Goal: Task Accomplishment & Management: Use online tool/utility

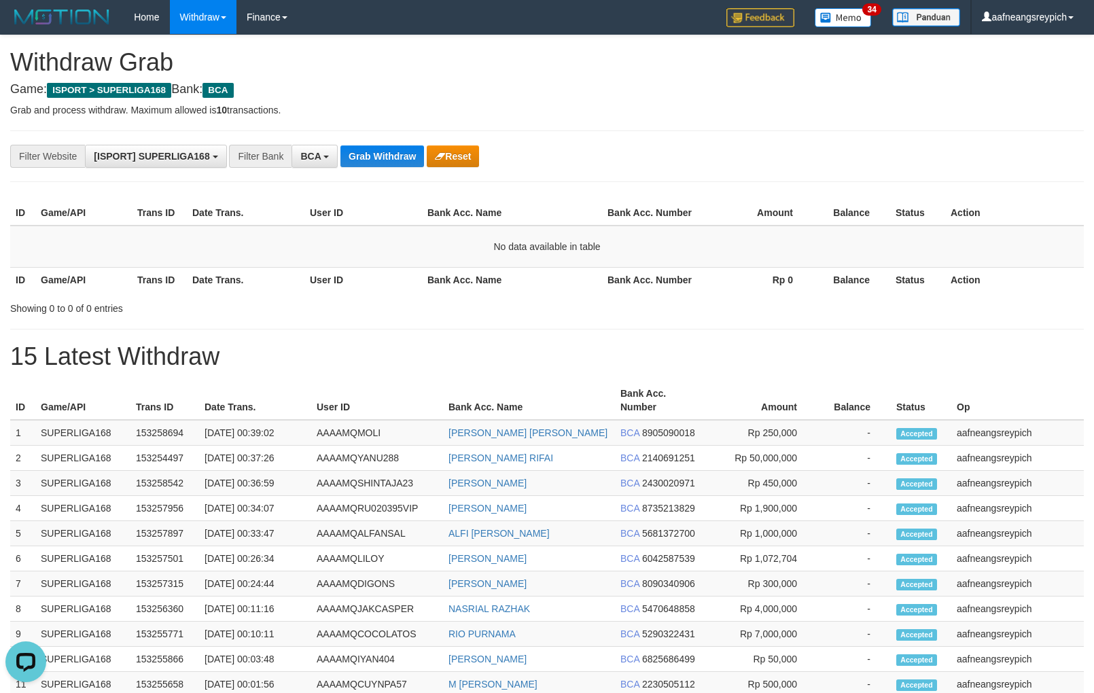
click at [374, 168] on div "**********" at bounding box center [546, 156] width 1073 height 52
click at [374, 151] on button "Grab Withdraw" at bounding box center [382, 156] width 84 height 22
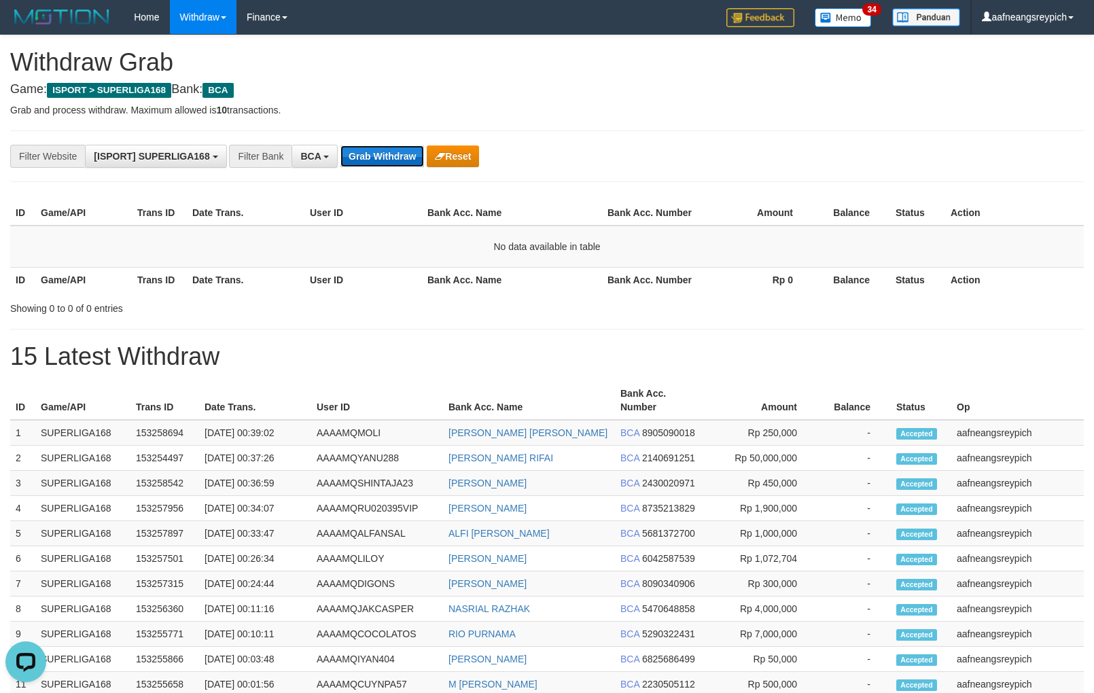
click at [374, 151] on button "Grab Withdraw" at bounding box center [382, 156] width 84 height 22
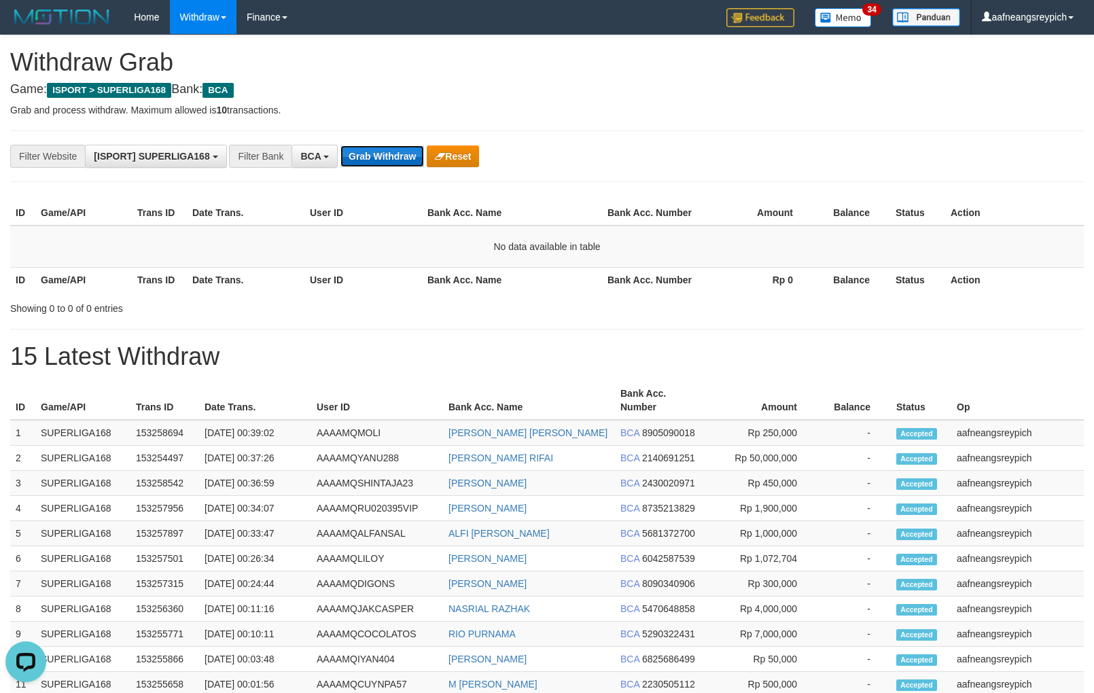
click at [374, 151] on button "Grab Withdraw" at bounding box center [382, 156] width 84 height 22
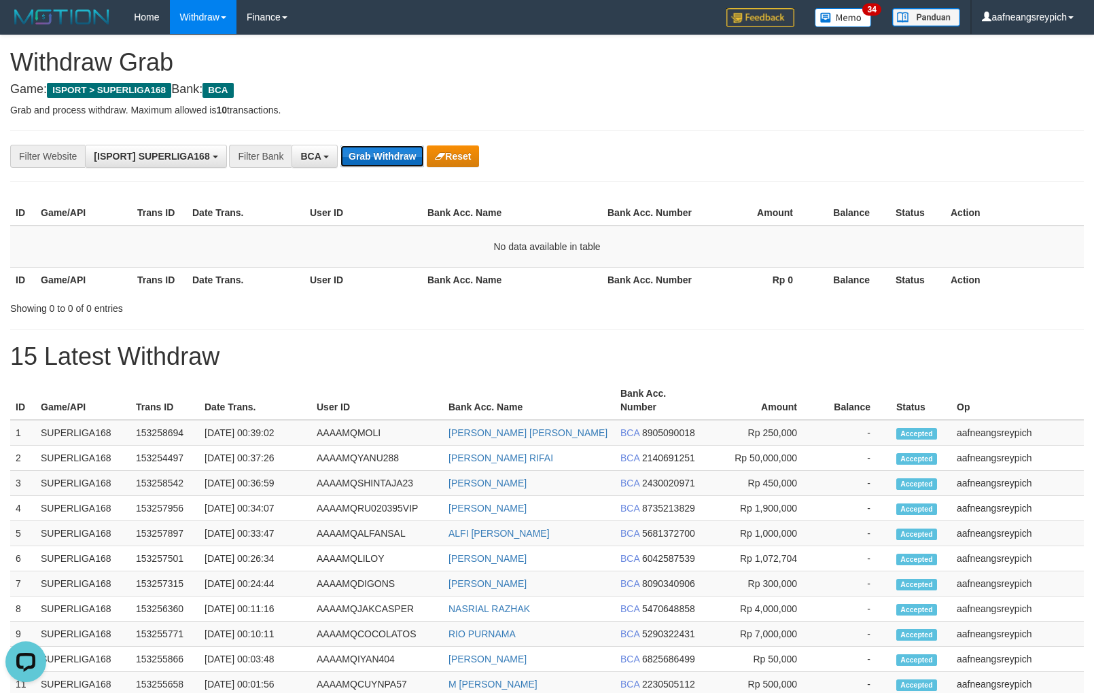
click at [374, 151] on button "Grab Withdraw" at bounding box center [382, 156] width 84 height 22
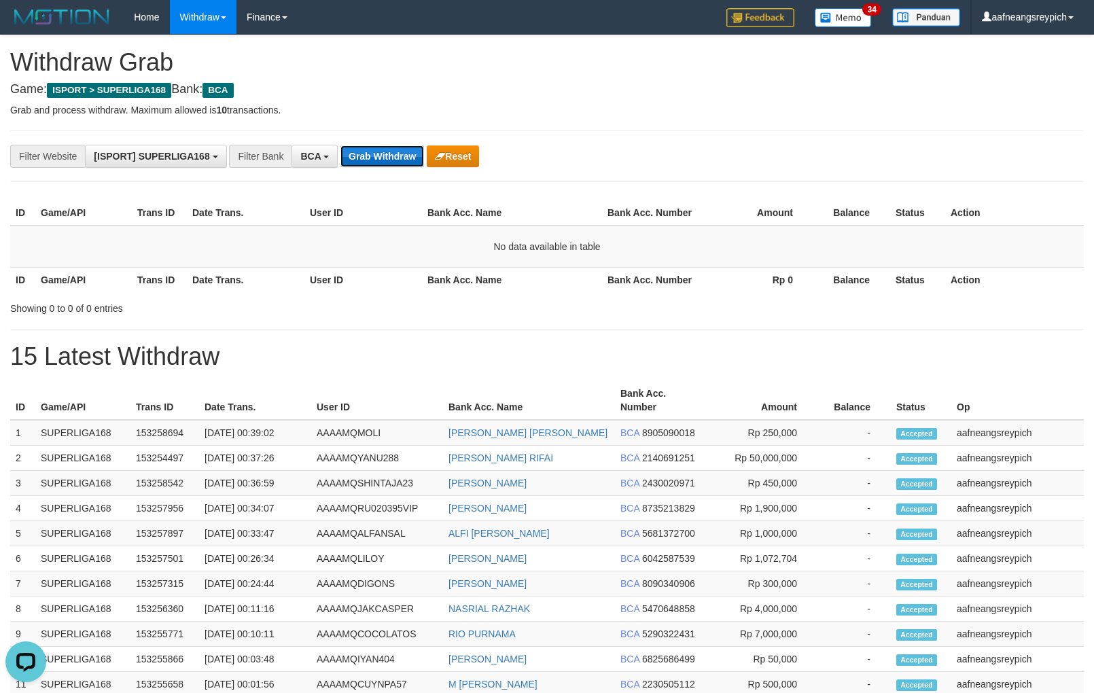
click at [374, 151] on button "Grab Withdraw" at bounding box center [382, 156] width 84 height 22
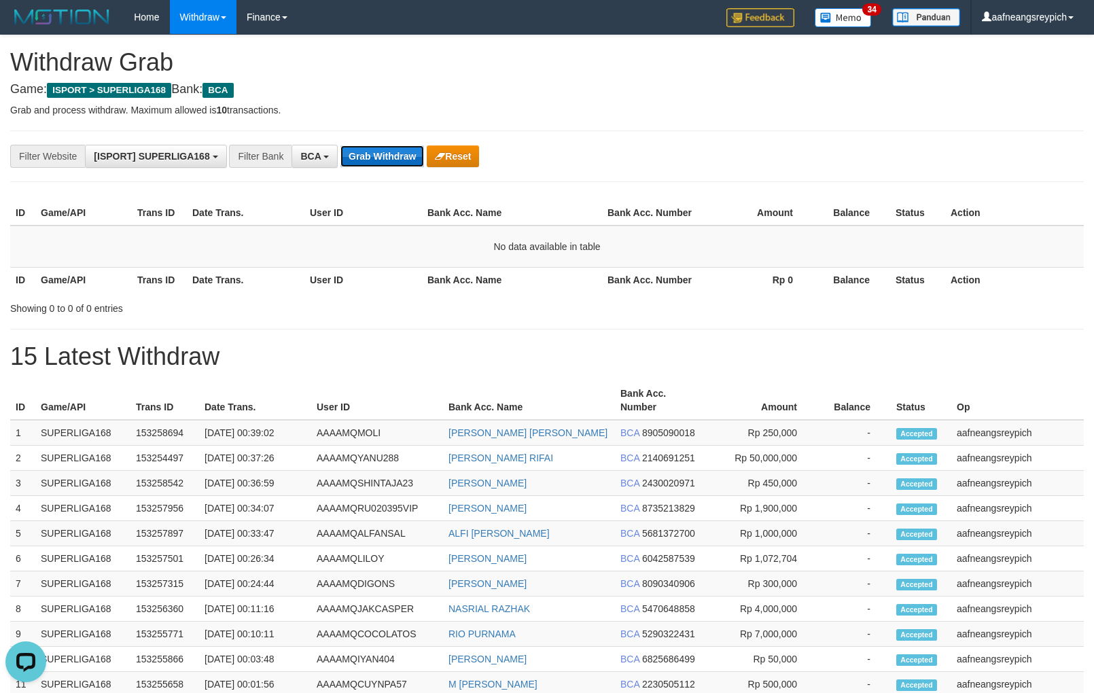
click at [374, 151] on button "Grab Withdraw" at bounding box center [382, 156] width 84 height 22
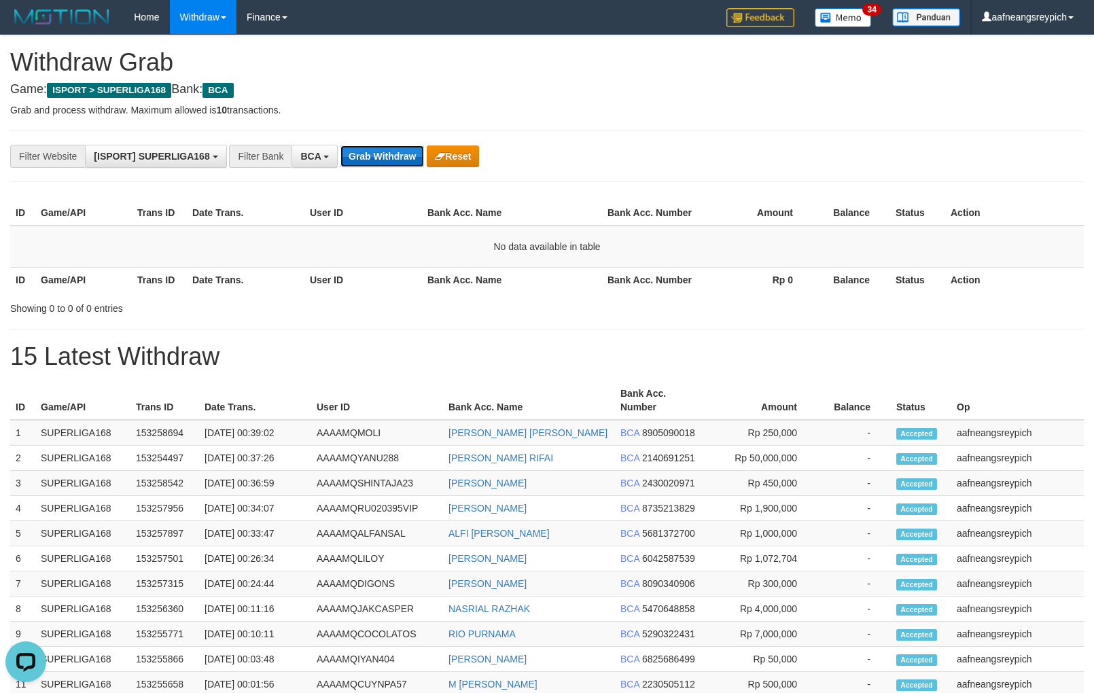
click at [374, 151] on button "Grab Withdraw" at bounding box center [382, 156] width 84 height 22
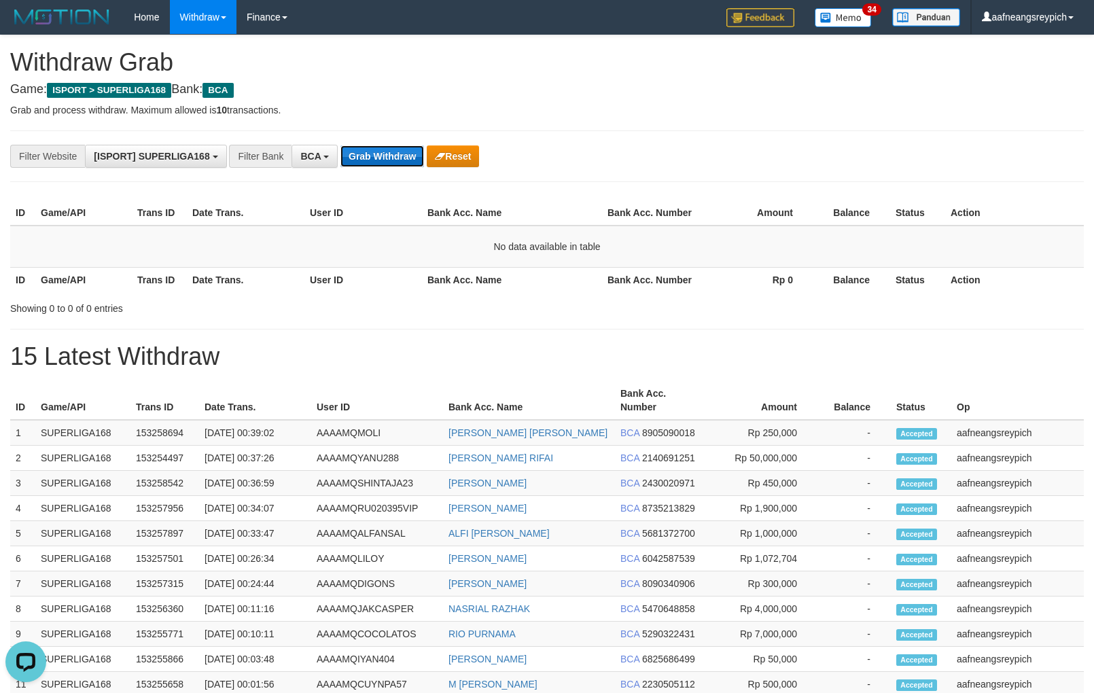
click at [374, 151] on button "Grab Withdraw" at bounding box center [382, 156] width 84 height 22
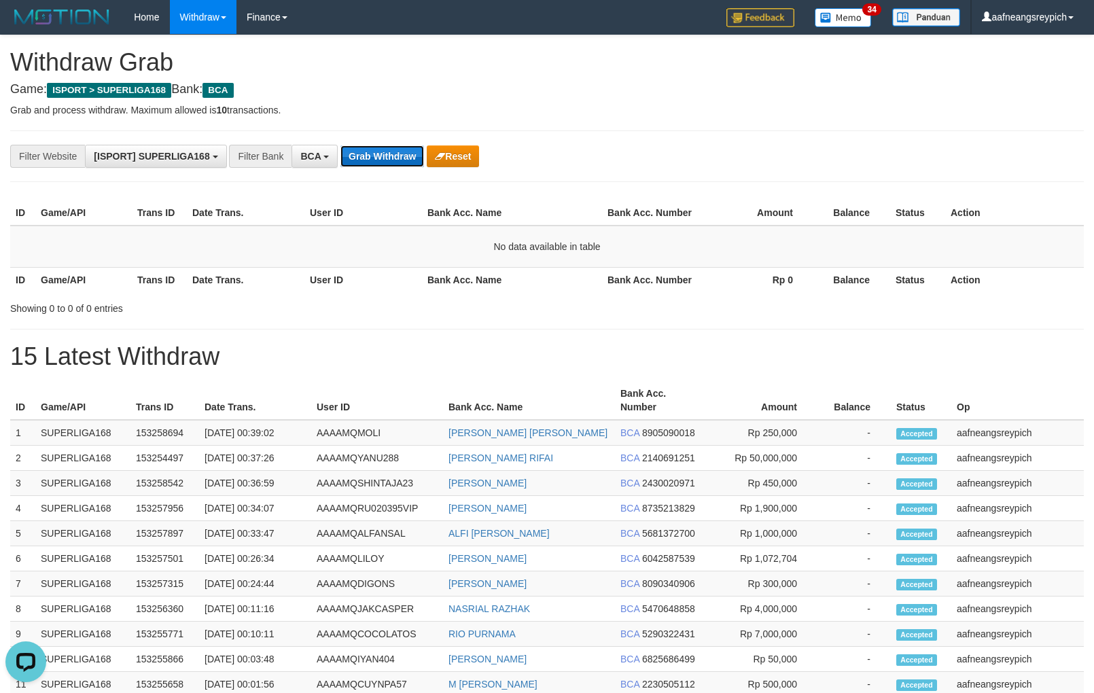
click at [374, 151] on button "Grab Withdraw" at bounding box center [382, 156] width 84 height 22
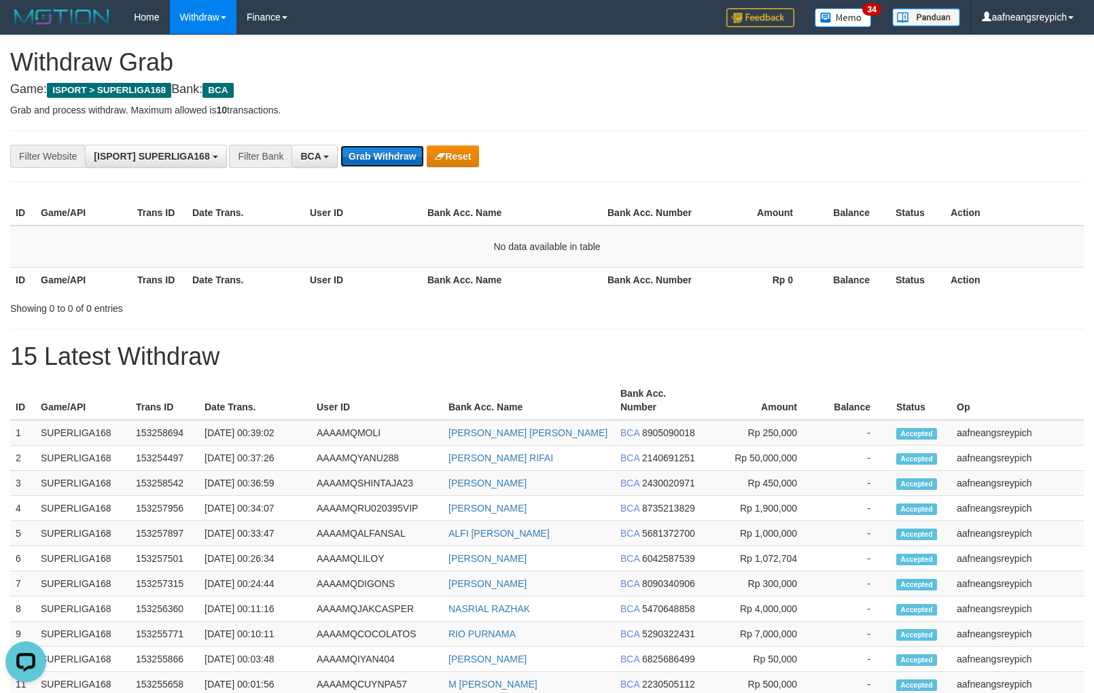
click at [374, 151] on button "Grab Withdraw" at bounding box center [382, 156] width 84 height 22
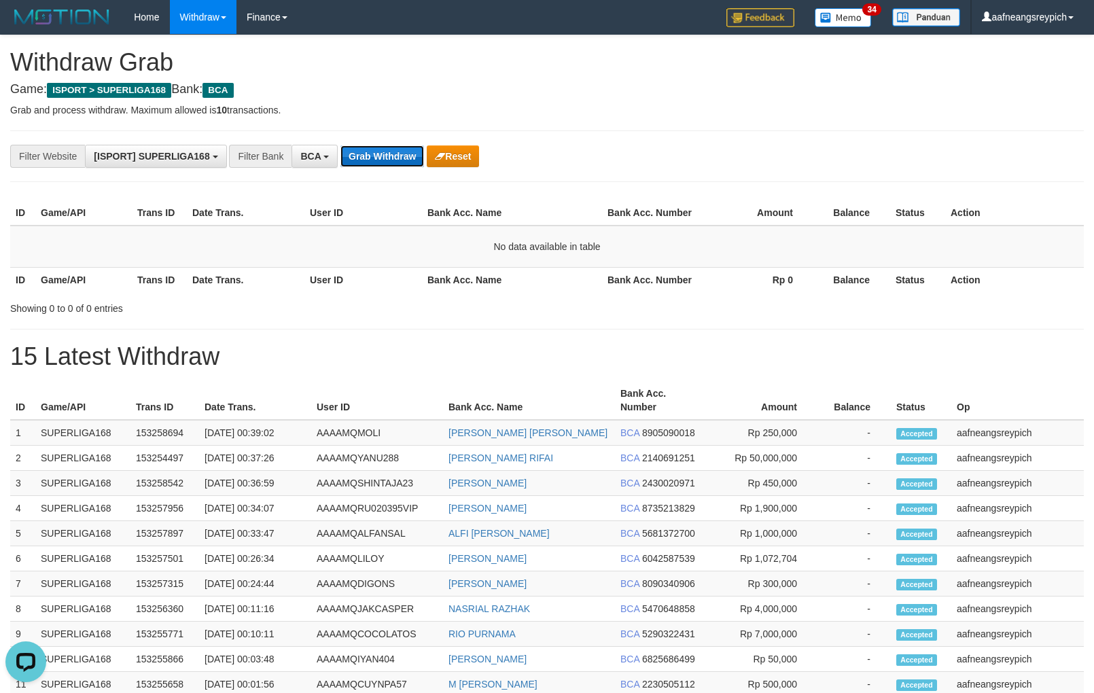
click at [374, 151] on button "Grab Withdraw" at bounding box center [382, 156] width 84 height 22
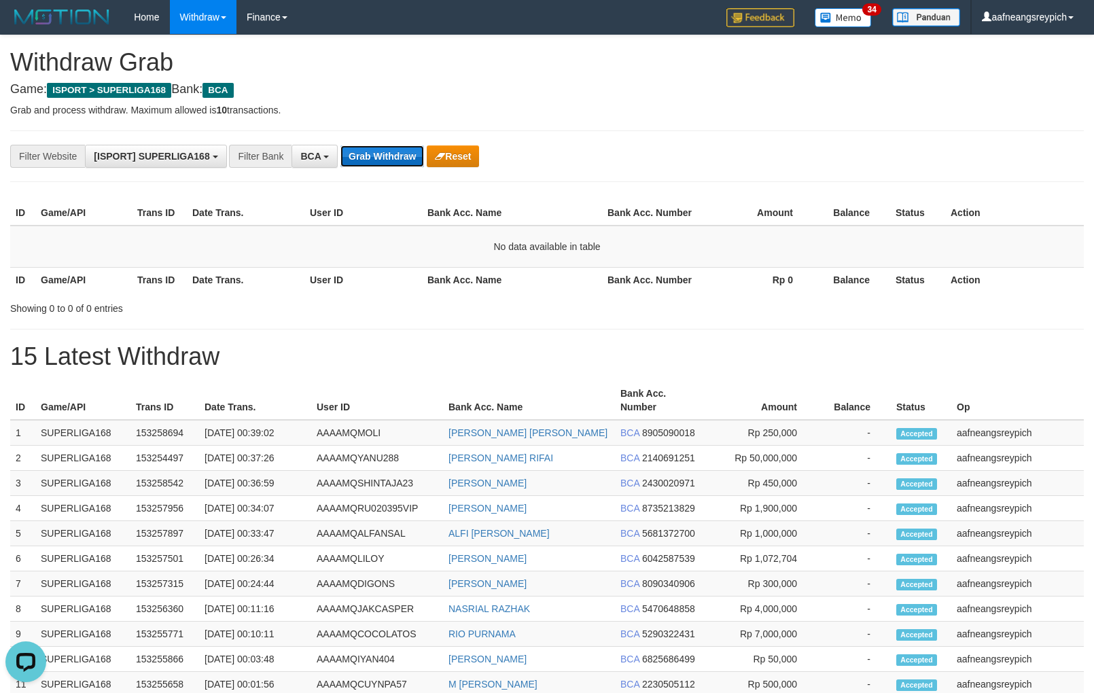
click at [374, 151] on button "Grab Withdraw" at bounding box center [382, 156] width 84 height 22
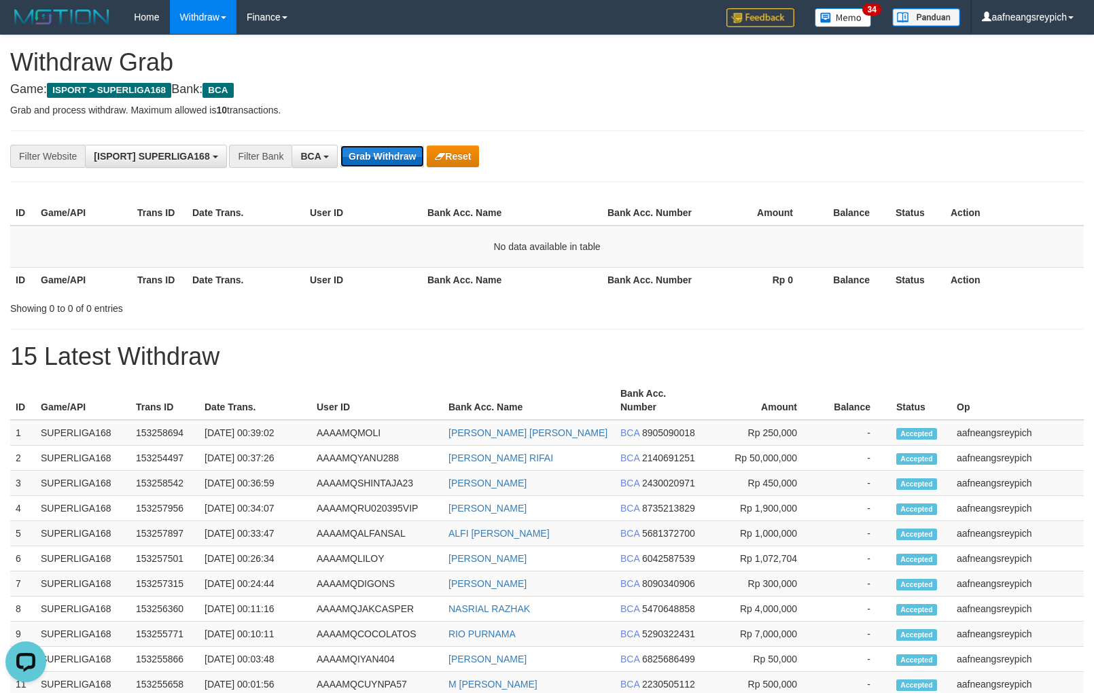
click at [374, 151] on button "Grab Withdraw" at bounding box center [382, 156] width 84 height 22
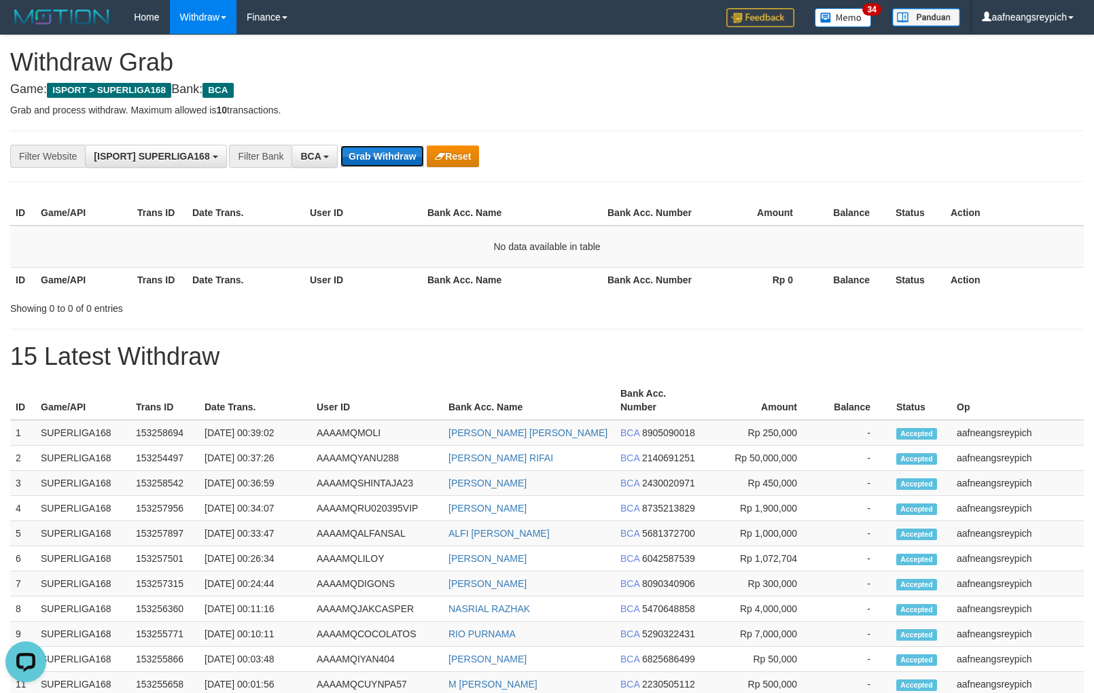
click at [374, 151] on button "Grab Withdraw" at bounding box center [382, 156] width 84 height 22
